Goal: Information Seeking & Learning: Learn about a topic

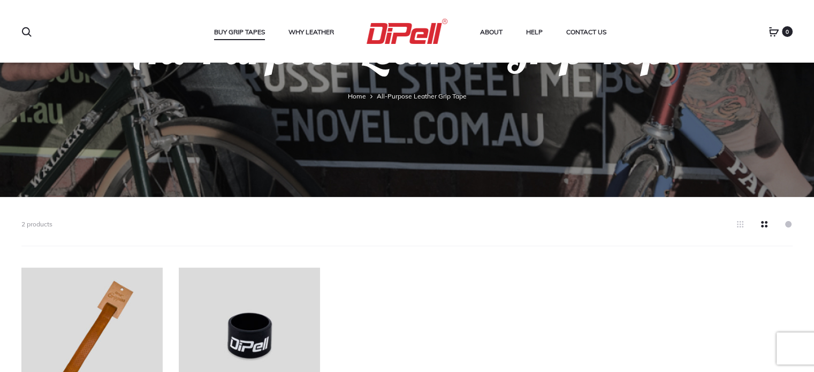
scroll to position [40, 0]
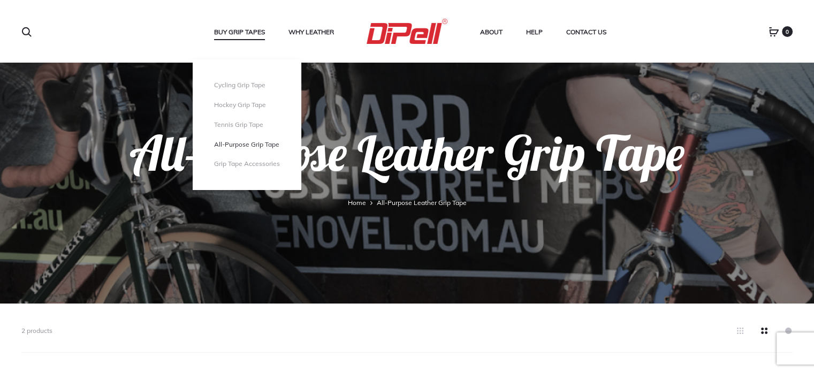
click at [248, 143] on link "All-Purpose Grip Tape" at bounding box center [247, 144] width 66 height 9
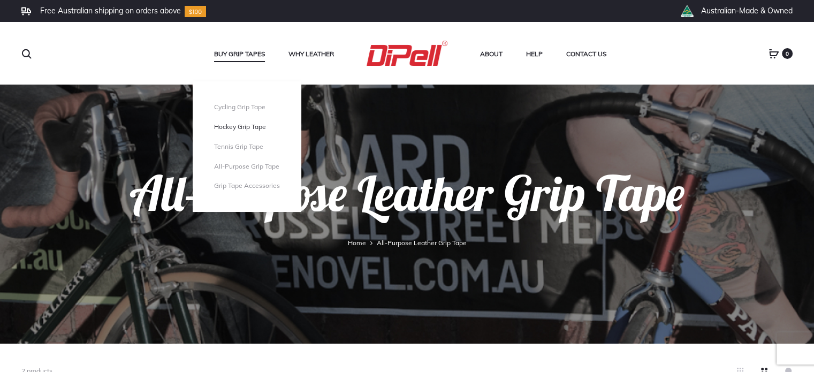
click at [248, 125] on link "Hockey Grip Tape" at bounding box center [247, 127] width 66 height 9
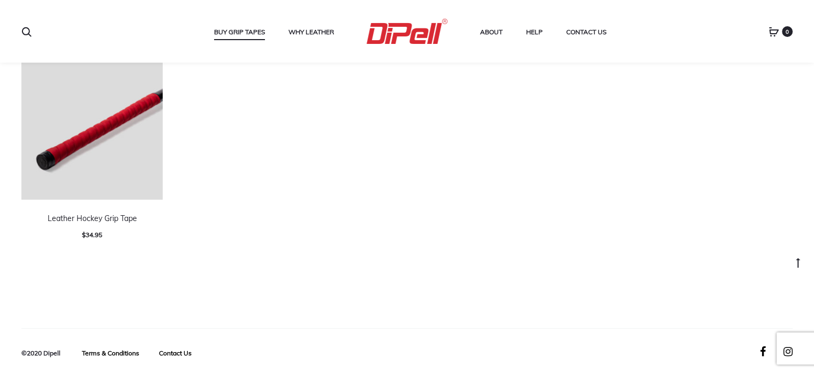
scroll to position [308, 0]
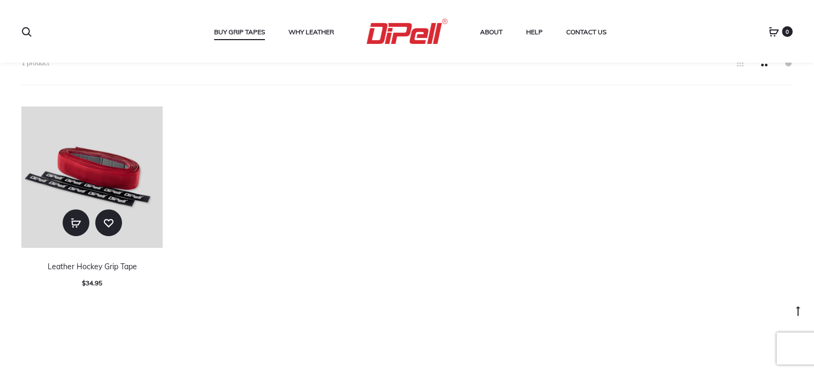
click at [126, 176] on img at bounding box center [91, 177] width 141 height 141
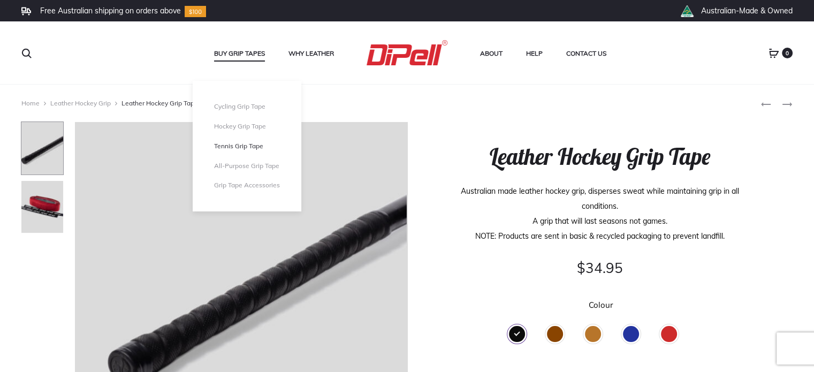
click at [255, 142] on link "Tennis Grip Tape" at bounding box center [247, 146] width 66 height 9
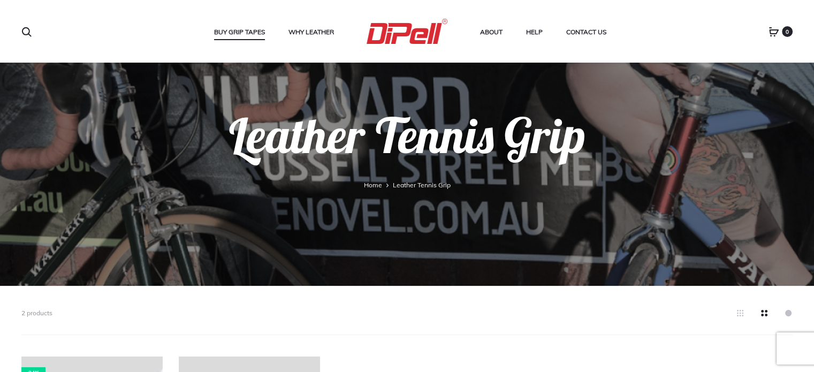
scroll to position [268, 0]
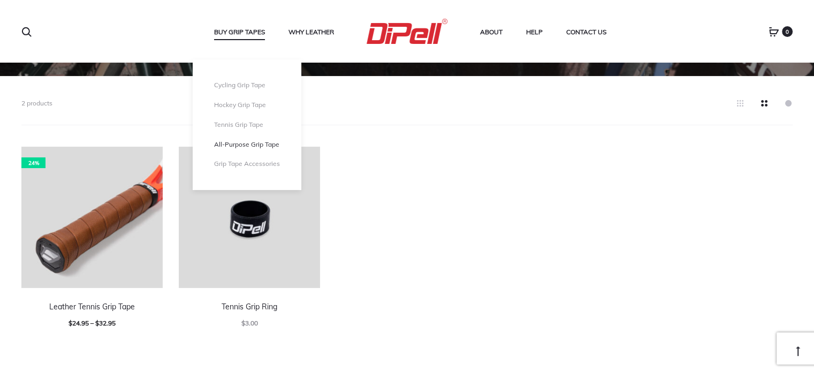
click at [247, 143] on link "All-Purpose Grip Tape" at bounding box center [247, 144] width 66 height 9
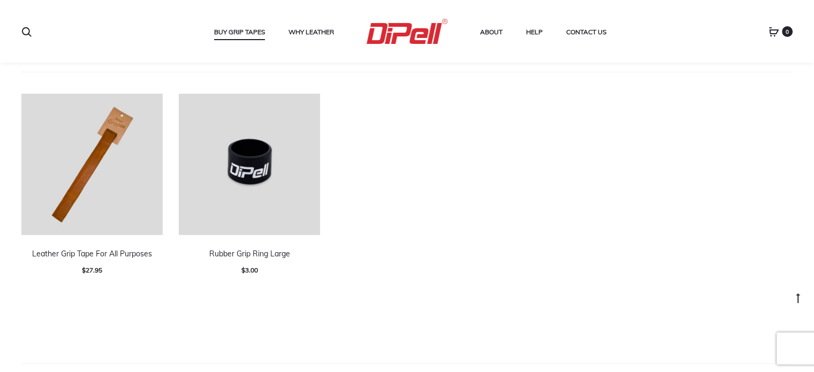
scroll to position [321, 0]
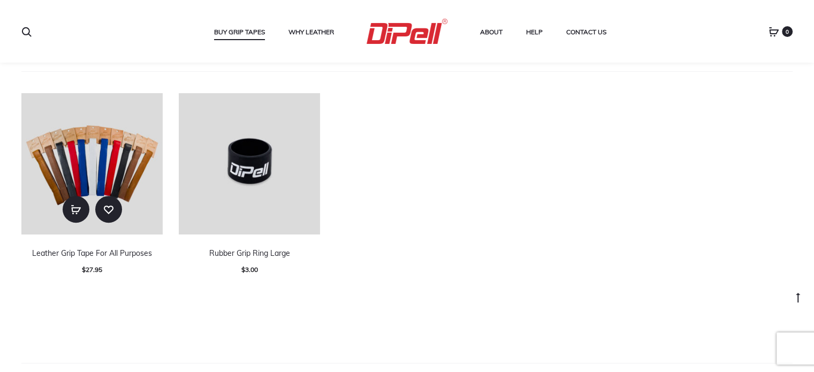
click at [110, 170] on img at bounding box center [91, 163] width 141 height 141
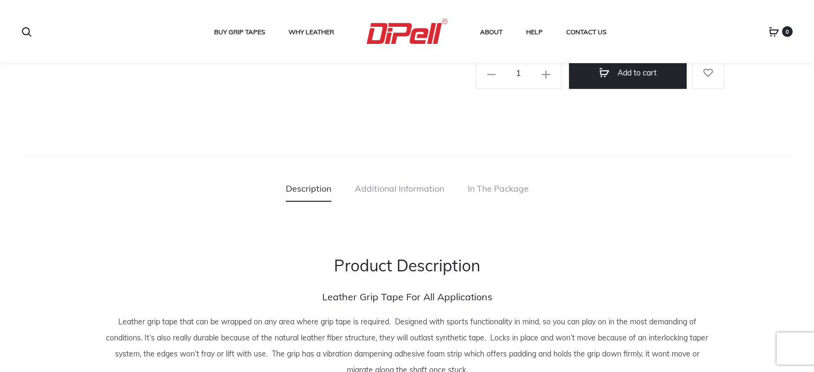
scroll to position [523, 0]
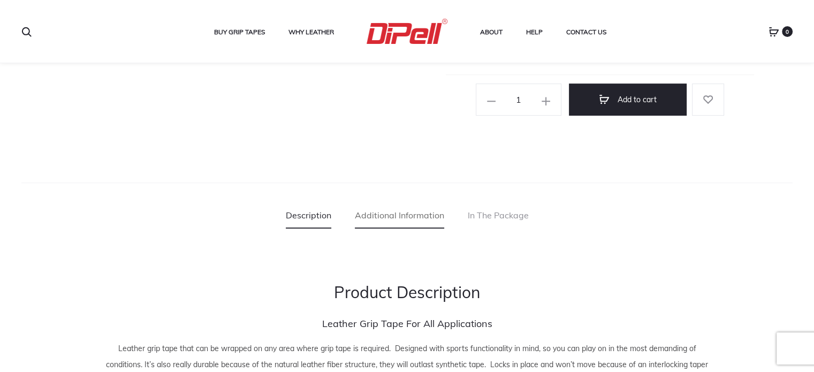
click at [409, 216] on link "Additional Information" at bounding box center [399, 215] width 89 height 27
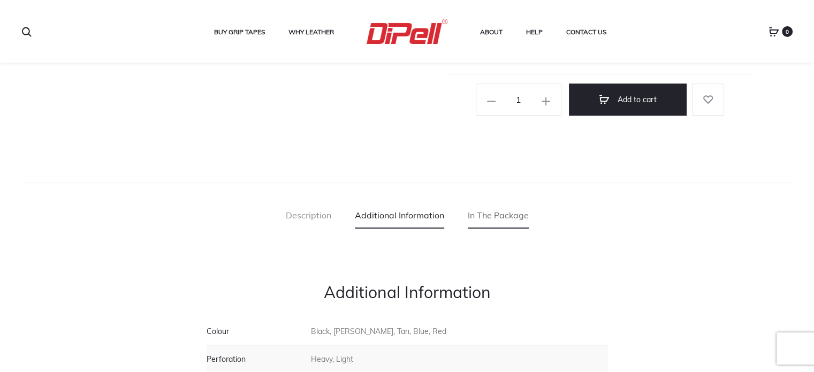
click at [510, 218] on link "In The Package" at bounding box center [498, 215] width 61 height 27
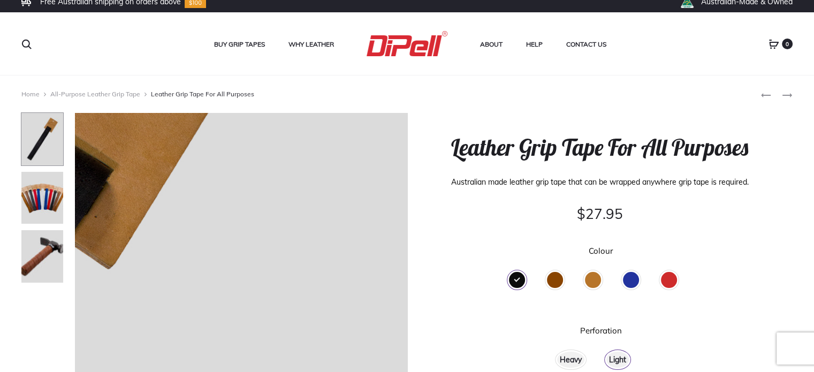
scroll to position [0, 0]
